Goal: Task Accomplishment & Management: Use online tool/utility

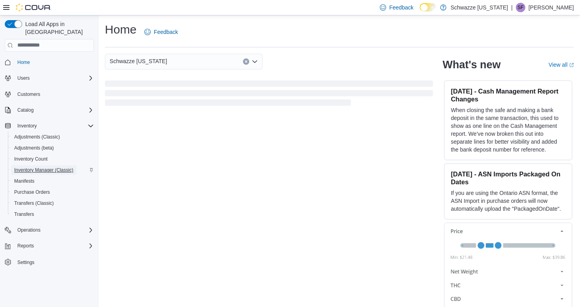
click at [39, 166] on span "Inventory Manager (Classic)" at bounding box center [43, 169] width 59 height 9
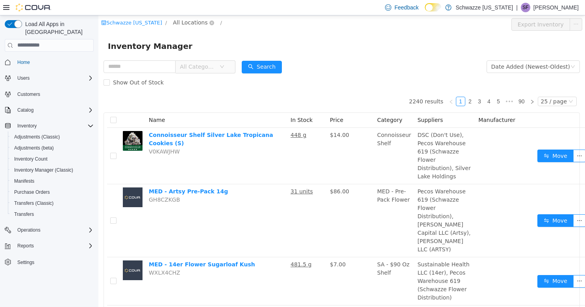
click at [183, 22] on span "All Locations" at bounding box center [190, 22] width 35 height 9
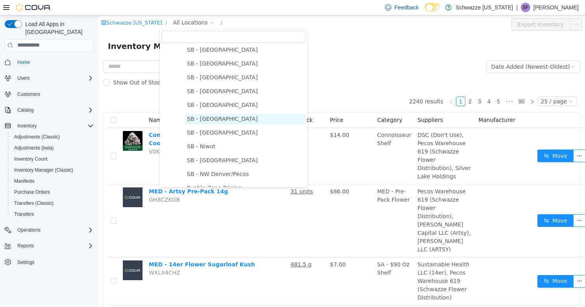
scroll to position [236, 0]
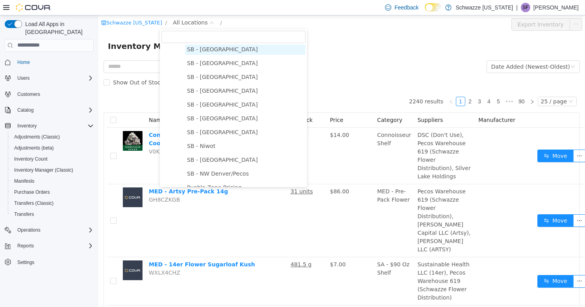
click at [214, 52] on span "SB - [GEOGRAPHIC_DATA]" at bounding box center [222, 49] width 71 height 6
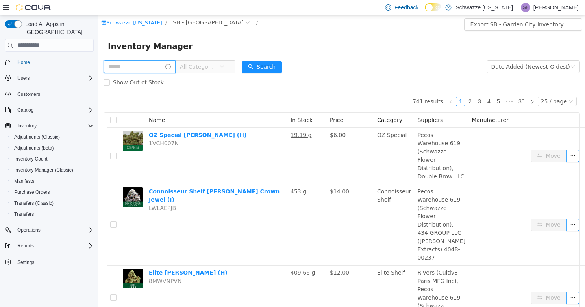
click at [154, 66] on input "text" at bounding box center [140, 66] width 72 height 13
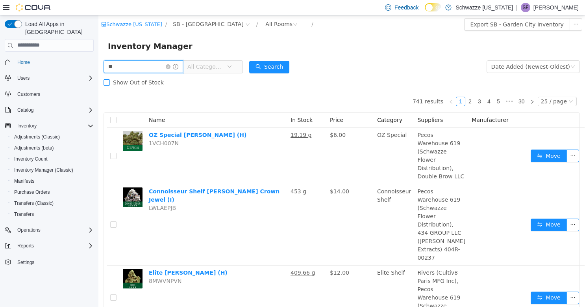
type input "*"
type input "**********"
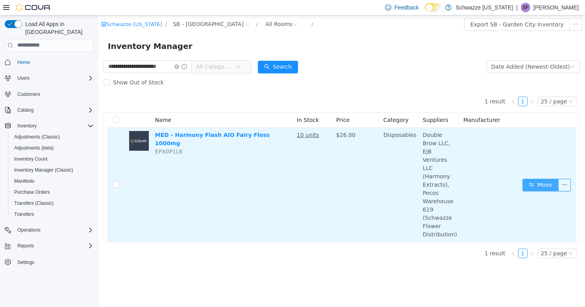
click at [540, 178] on button "Move" at bounding box center [541, 184] width 36 height 13
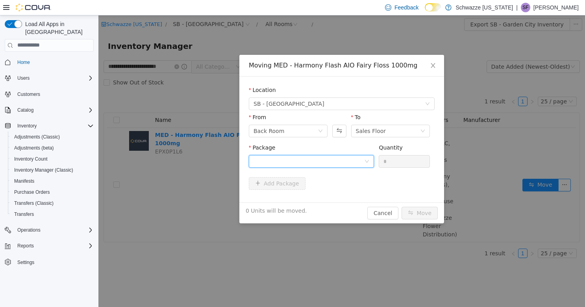
click at [344, 165] on div at bounding box center [309, 161] width 111 height 12
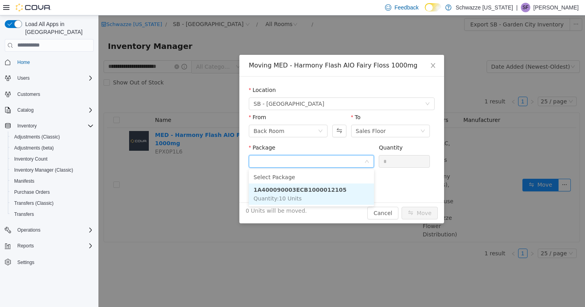
click at [332, 195] on li "1A400090003ECB1000012105 Quantity : 10 Units" at bounding box center [311, 193] width 125 height 21
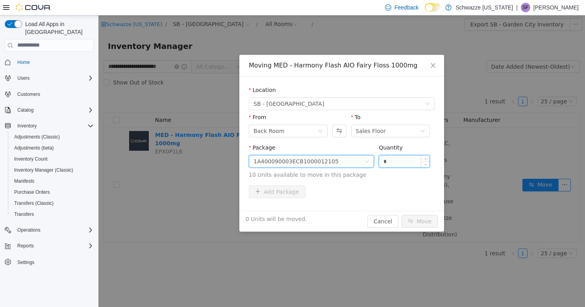
click at [411, 164] on input "*" at bounding box center [404, 161] width 50 height 12
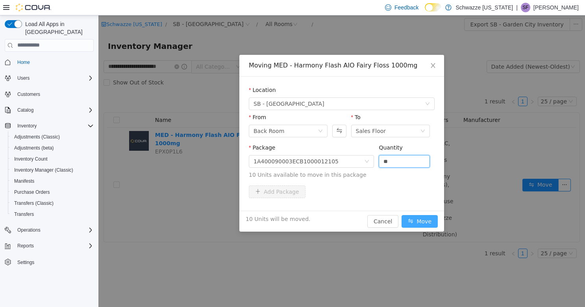
type input "**"
click at [424, 223] on button "Move" at bounding box center [420, 220] width 36 height 13
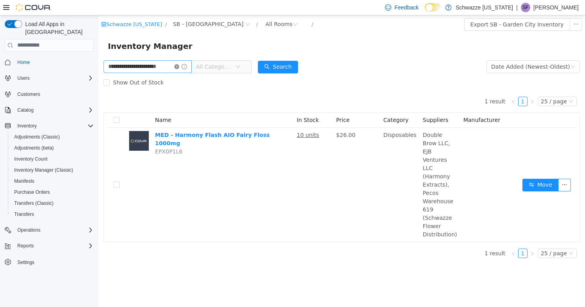
click at [177, 67] on icon "icon: close-circle" at bounding box center [177, 66] width 5 height 5
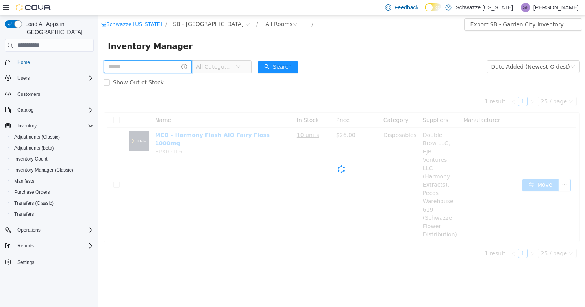
click at [164, 69] on input "text" at bounding box center [148, 66] width 88 height 13
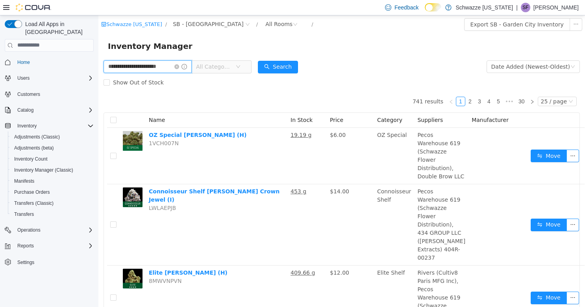
type input "**********"
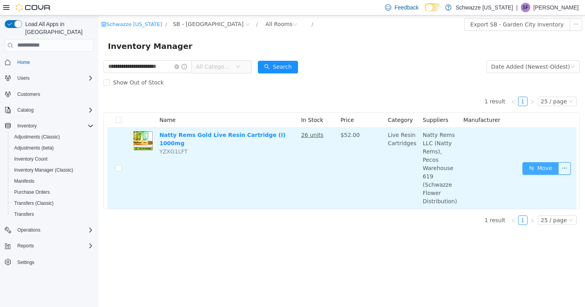
click at [545, 162] on button "Move" at bounding box center [541, 168] width 36 height 13
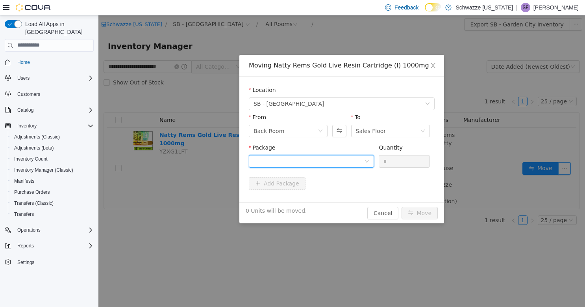
click at [303, 158] on div at bounding box center [309, 161] width 111 height 12
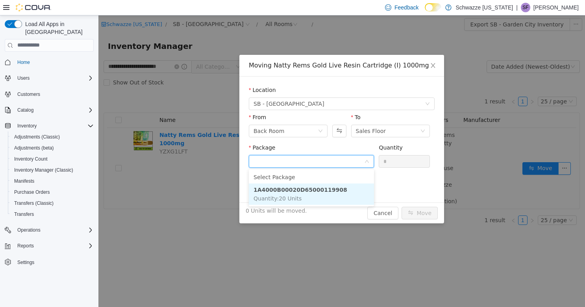
click at [310, 198] on li "1A4000B00020D65000119908 Quantity : 20 Units" at bounding box center [311, 193] width 125 height 21
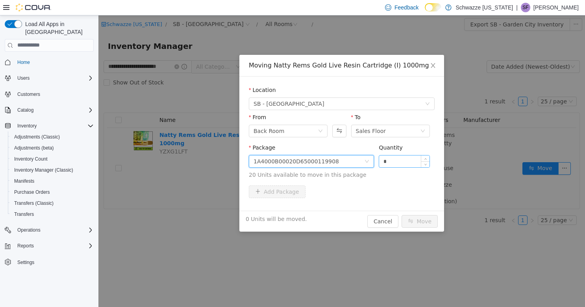
click at [413, 159] on input "*" at bounding box center [404, 161] width 50 height 12
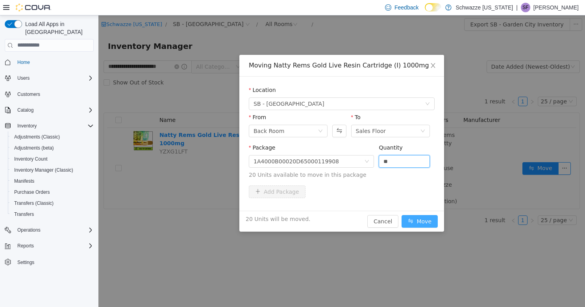
type input "**"
click at [428, 224] on button "Move" at bounding box center [420, 220] width 36 height 13
